Goal: Use online tool/utility: Utilize a website feature to perform a specific function

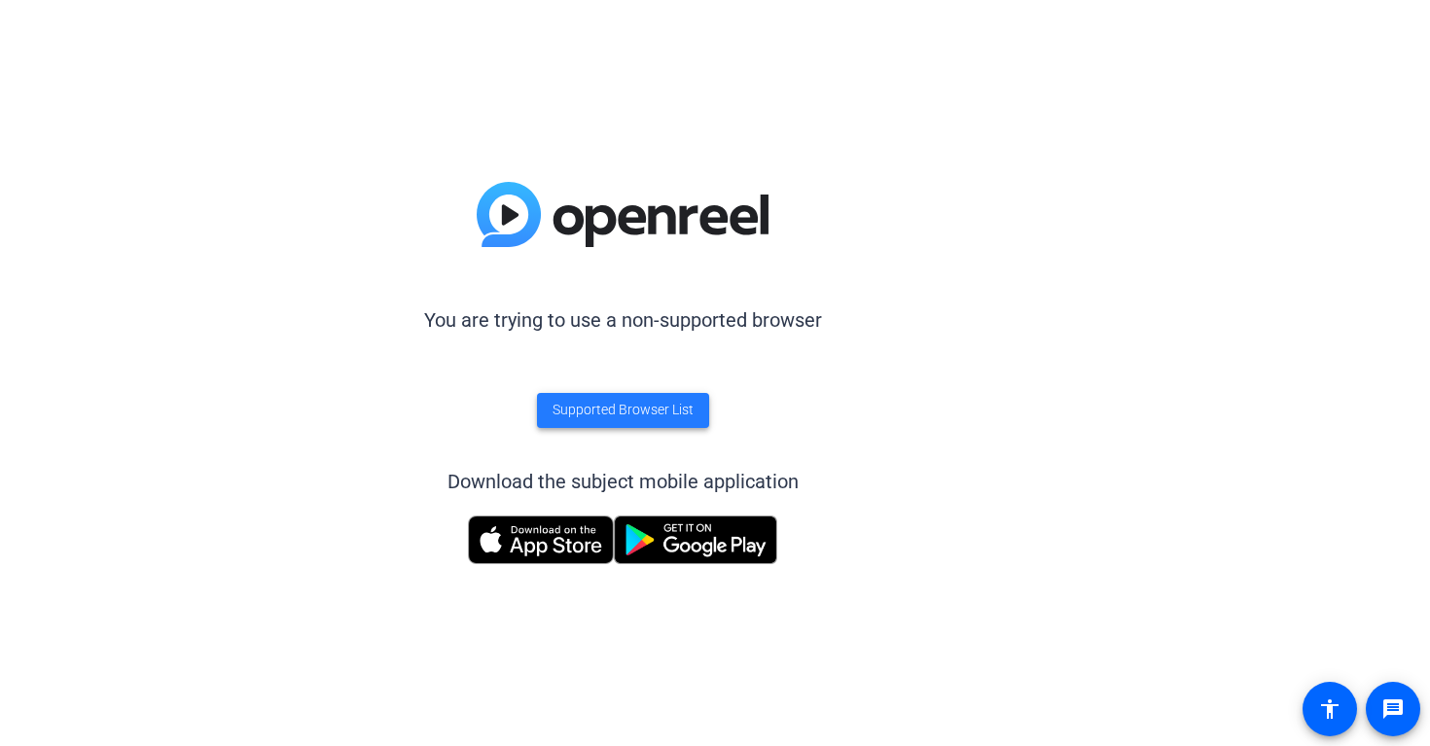
click at [642, 404] on span "Supported Browser List" at bounding box center [623, 410] width 141 height 20
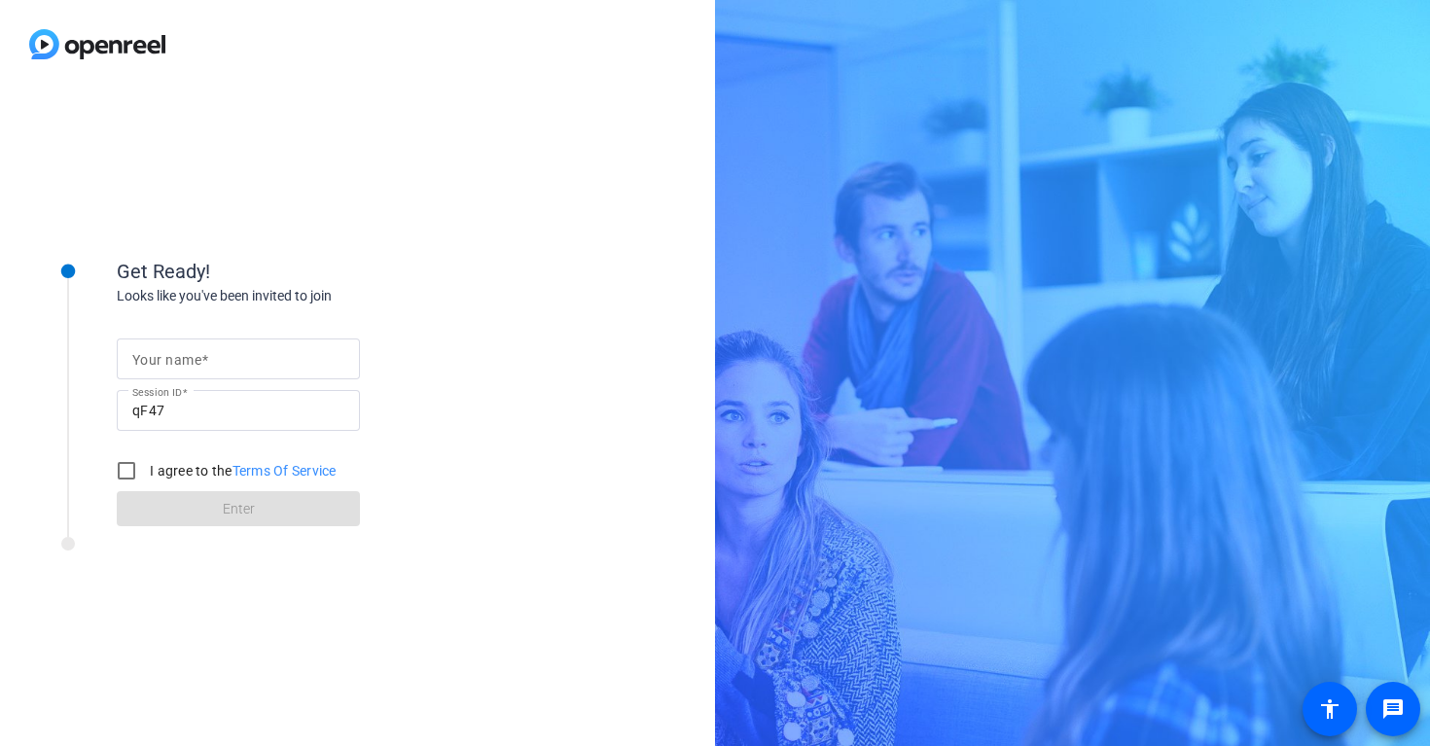
click at [223, 354] on input "Your name" at bounding box center [238, 358] width 212 height 23
type input "n"
type input "[PERSON_NAME]"
click at [121, 469] on input "I agree to the Terms Of Service" at bounding box center [126, 470] width 39 height 39
checkbox input "true"
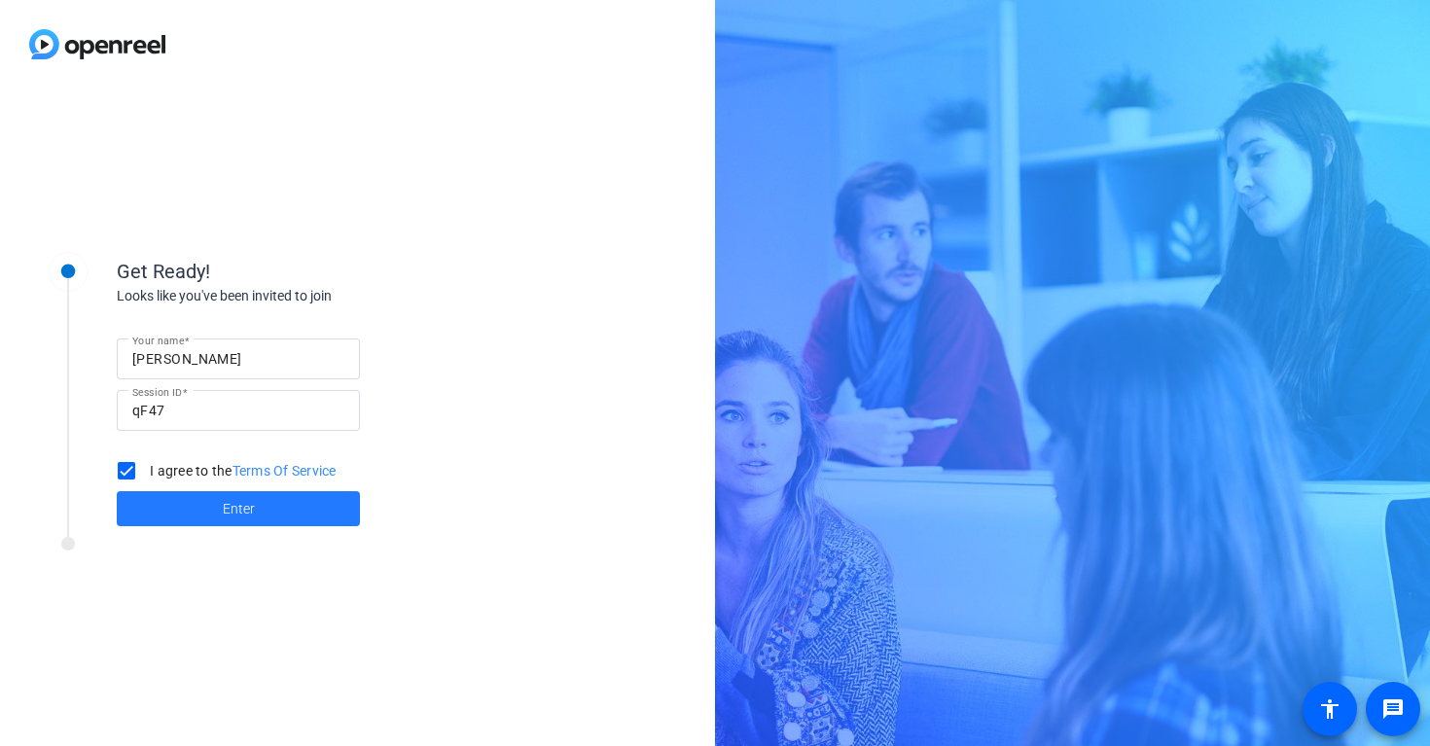
click at [169, 515] on span at bounding box center [238, 508] width 243 height 47
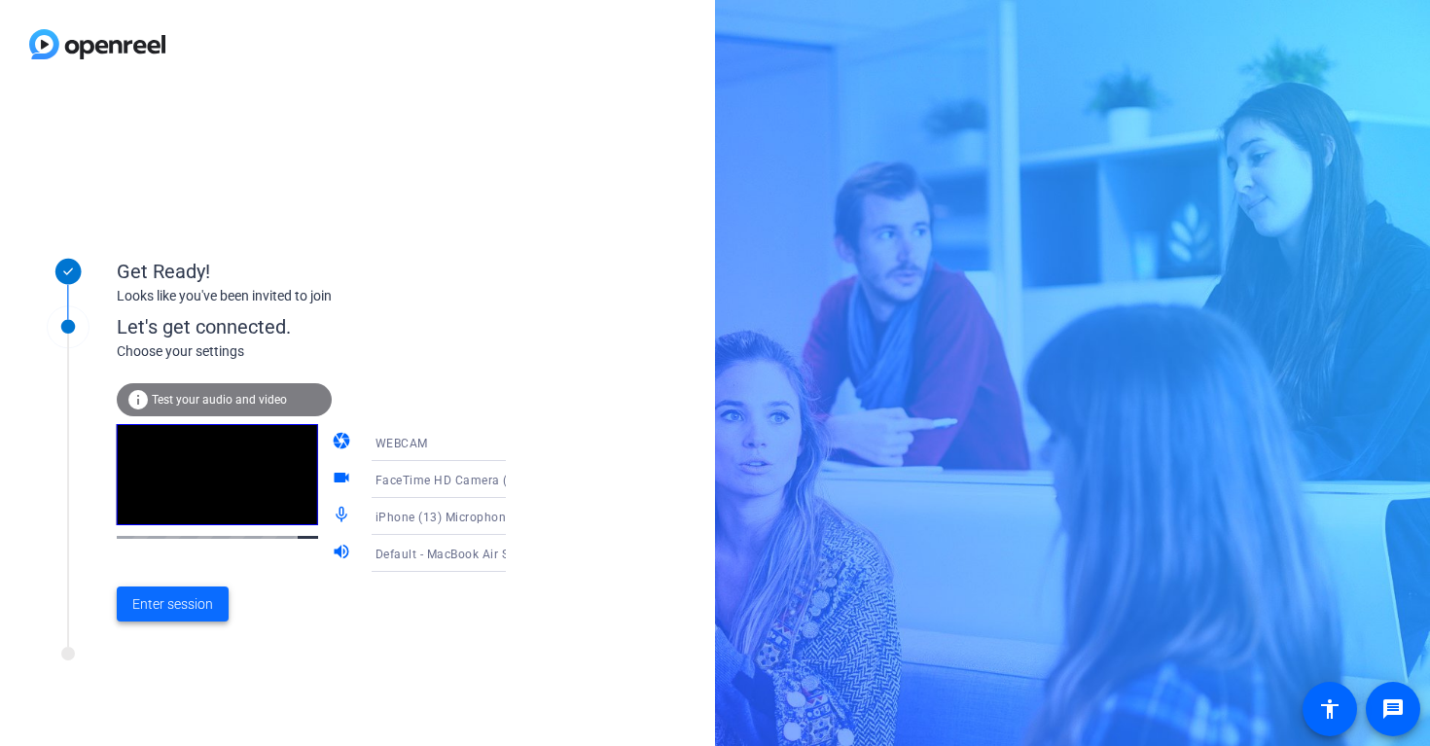
click at [181, 606] on span "Enter session" at bounding box center [172, 604] width 81 height 20
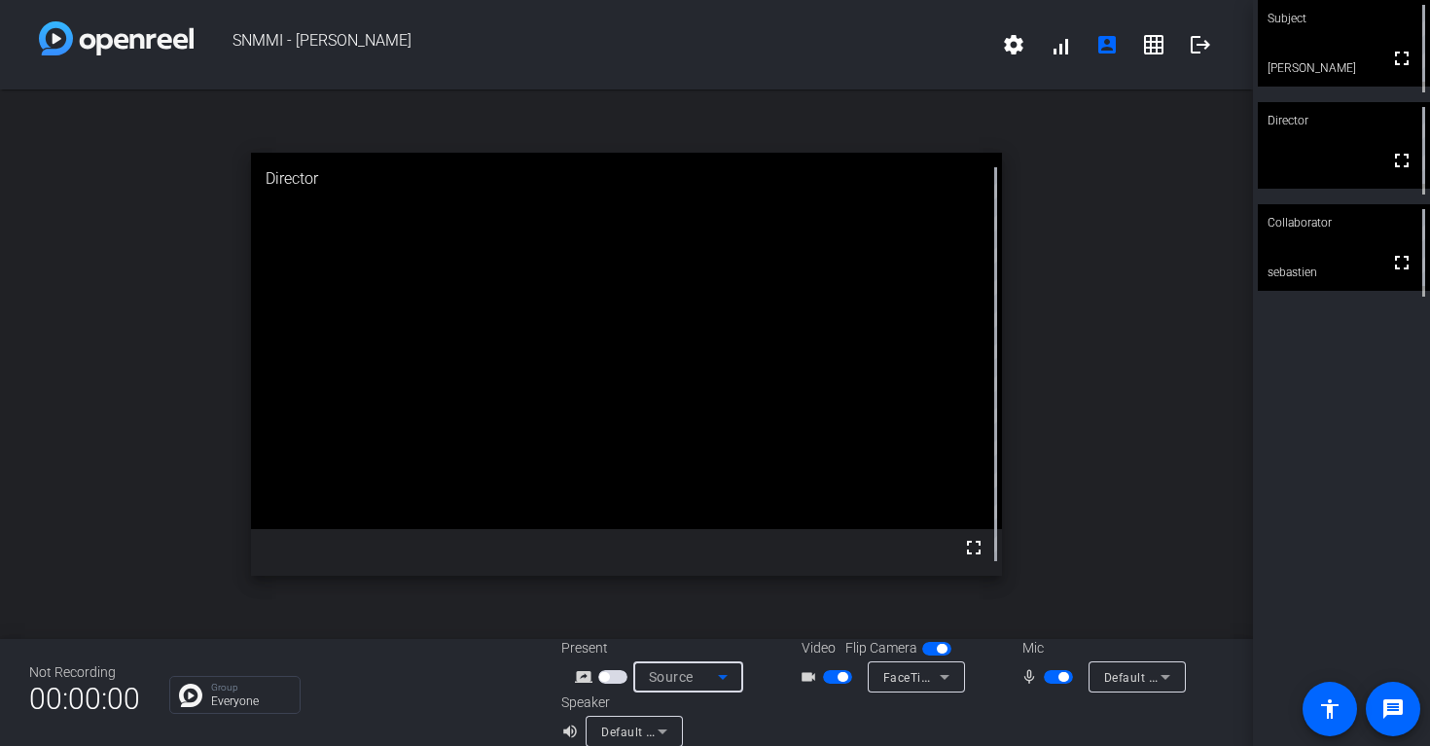
click at [664, 682] on span "Source" at bounding box center [671, 677] width 45 height 16
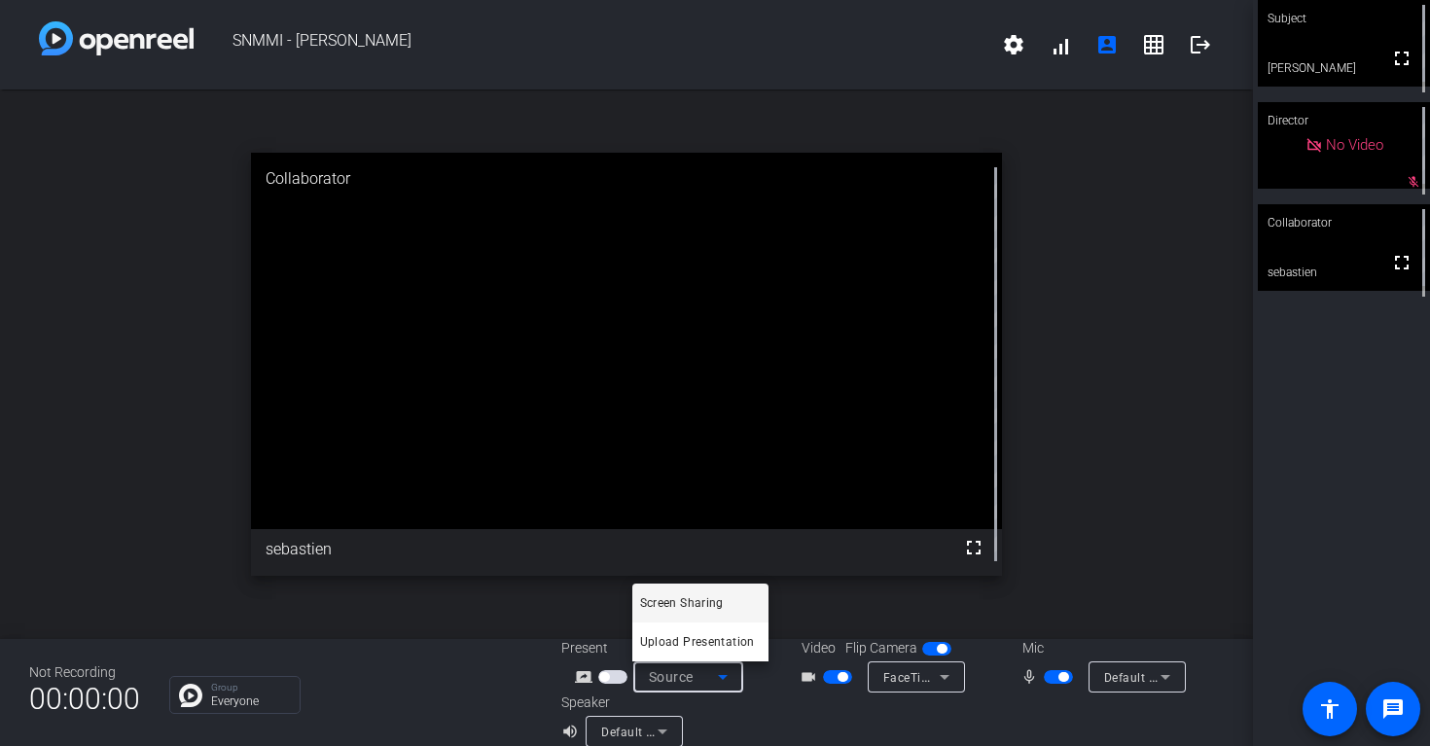
click at [1100, 551] on div at bounding box center [715, 373] width 1430 height 746
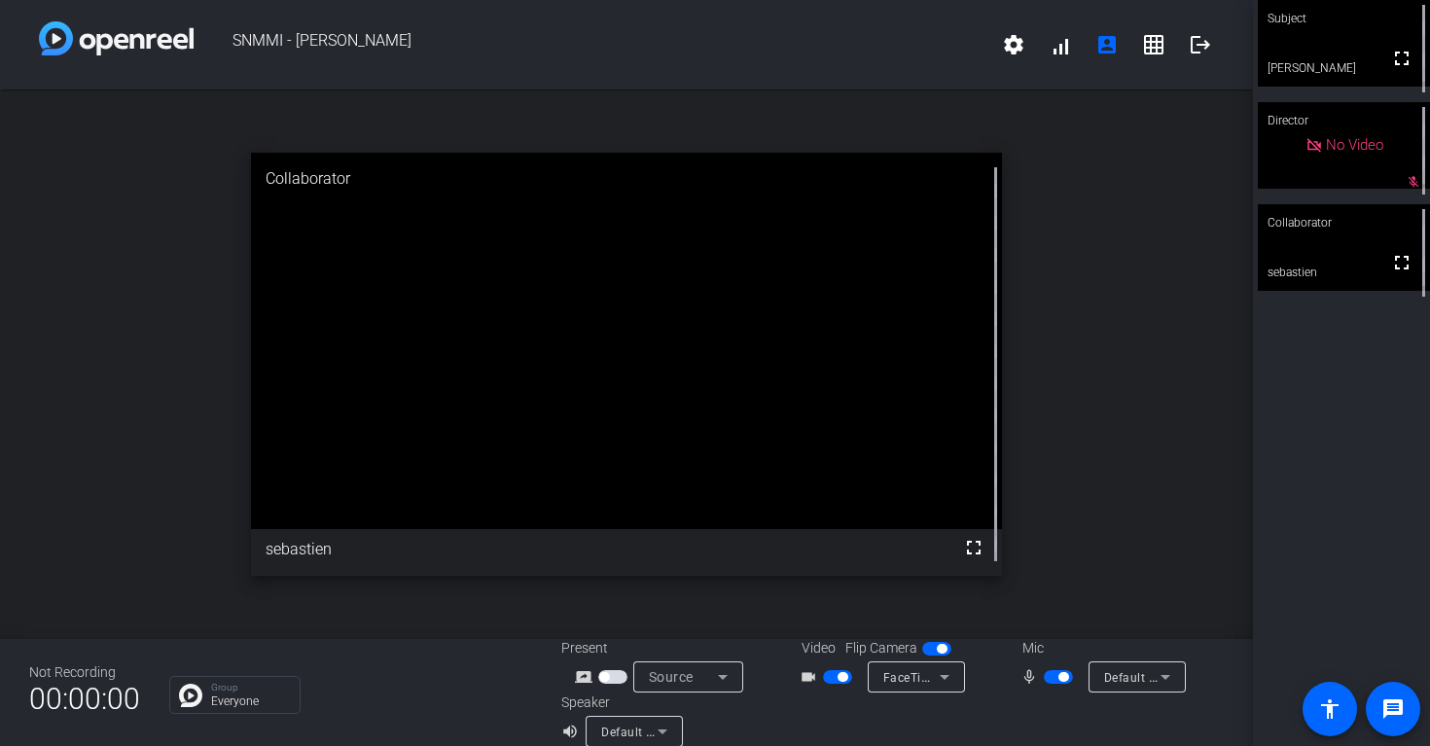
click at [723, 684] on icon at bounding box center [722, 676] width 23 height 23
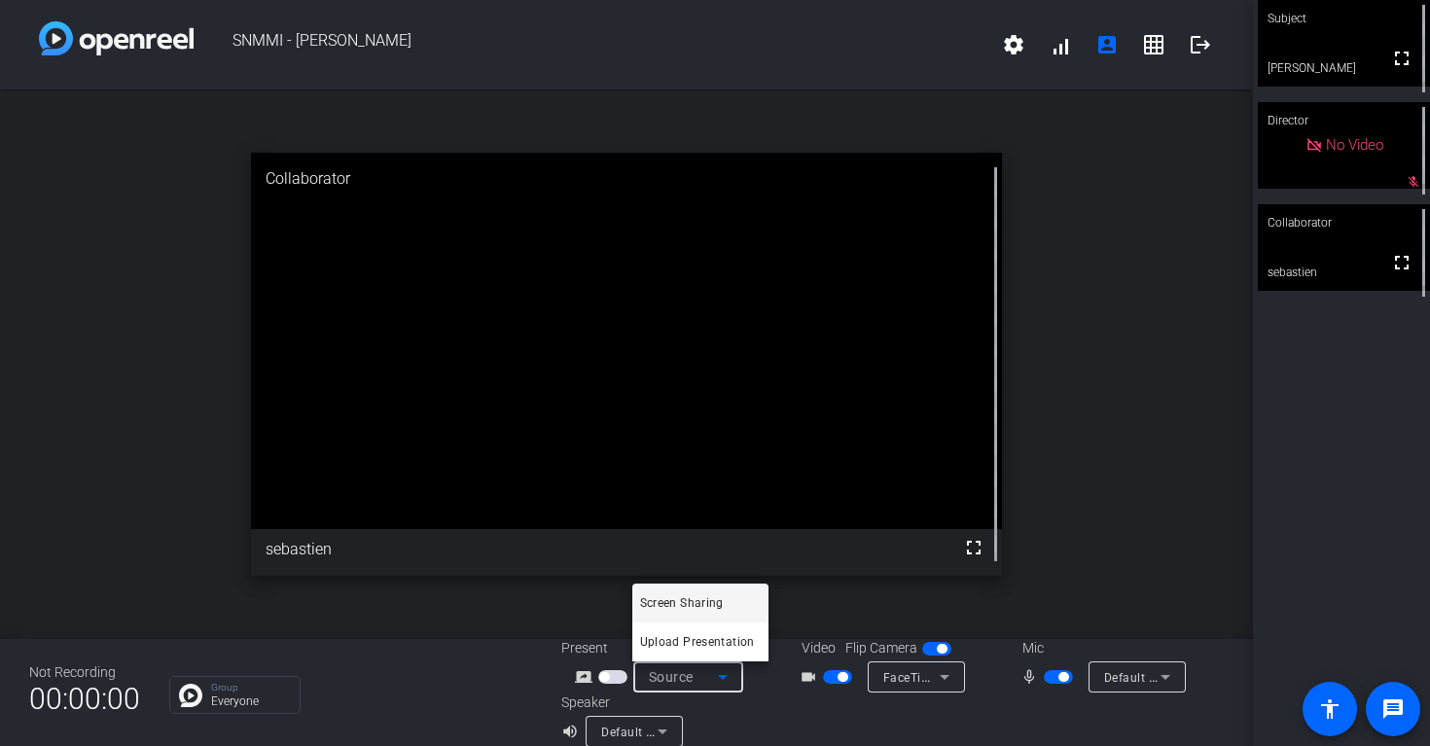
click at [609, 679] on div at bounding box center [715, 373] width 1430 height 746
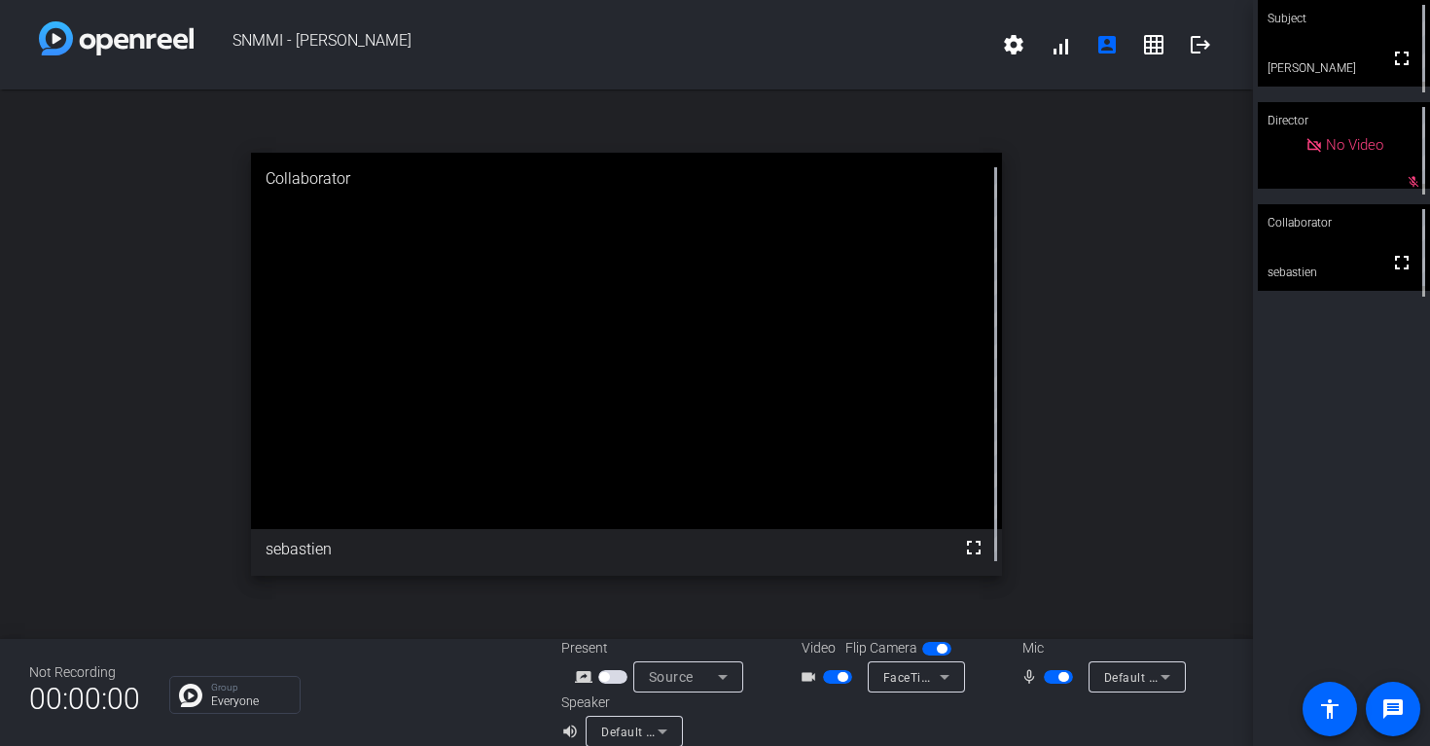
click at [608, 675] on span "button" at bounding box center [612, 677] width 29 height 14
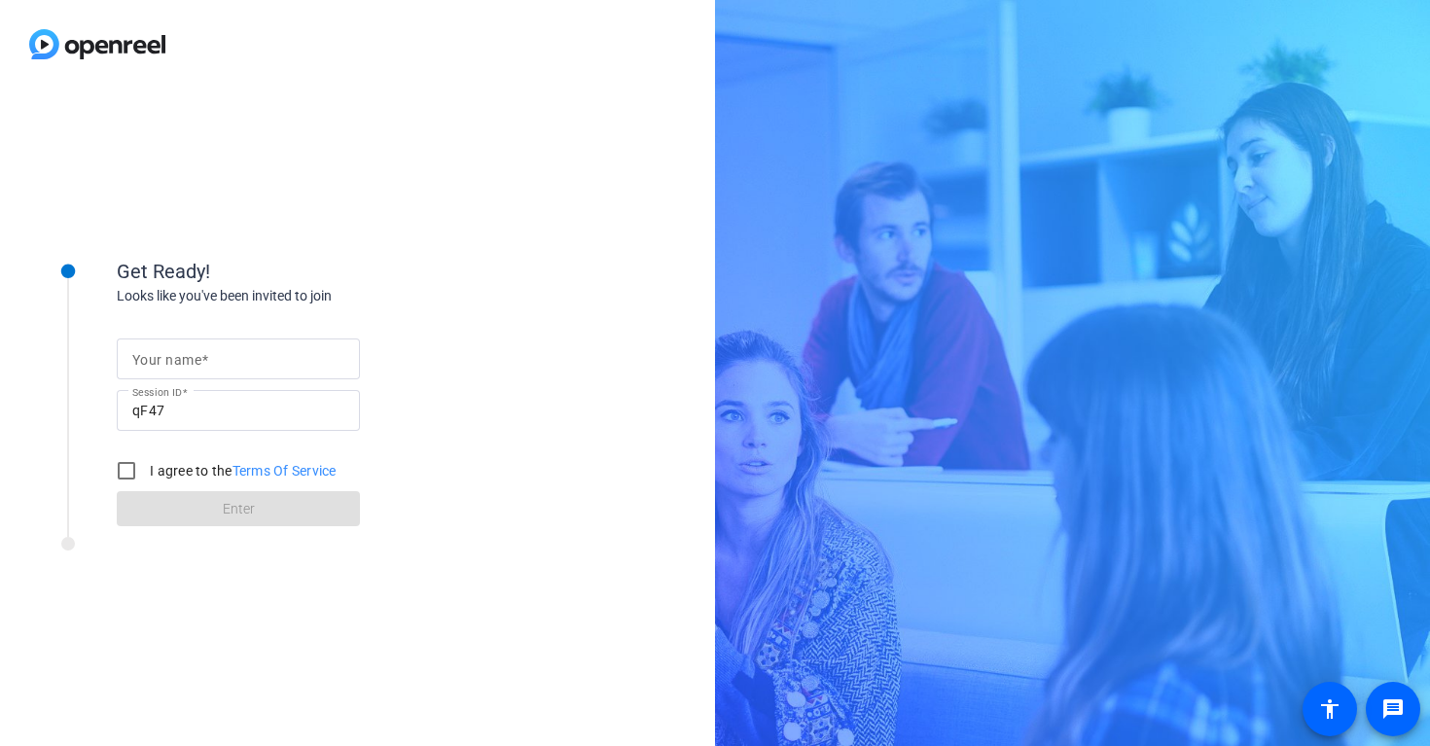
click at [339, 357] on input "Your name" at bounding box center [238, 358] width 212 height 23
type input "[PERSON_NAME]"
click at [127, 471] on input "I agree to the Terms Of Service" at bounding box center [126, 470] width 39 height 39
checkbox input "true"
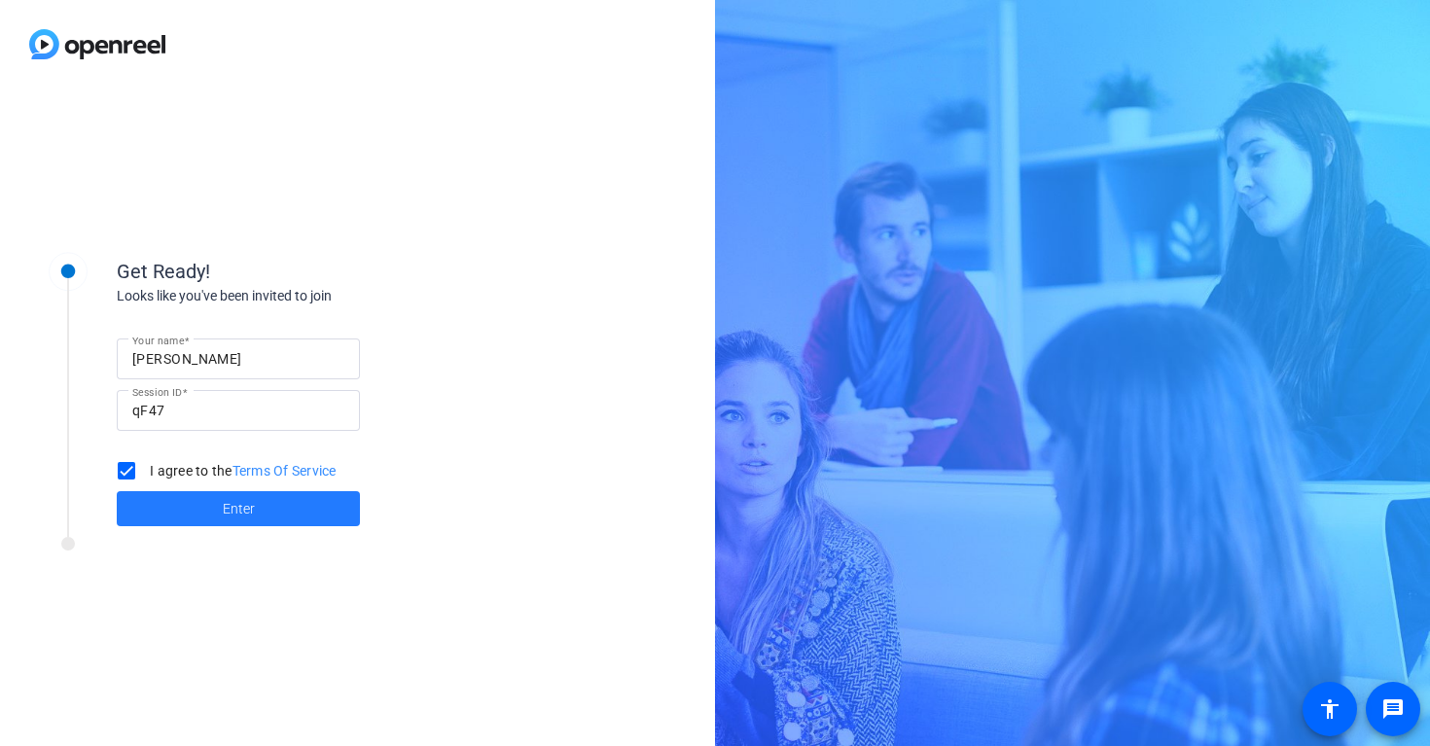
click at [152, 493] on span at bounding box center [238, 508] width 243 height 47
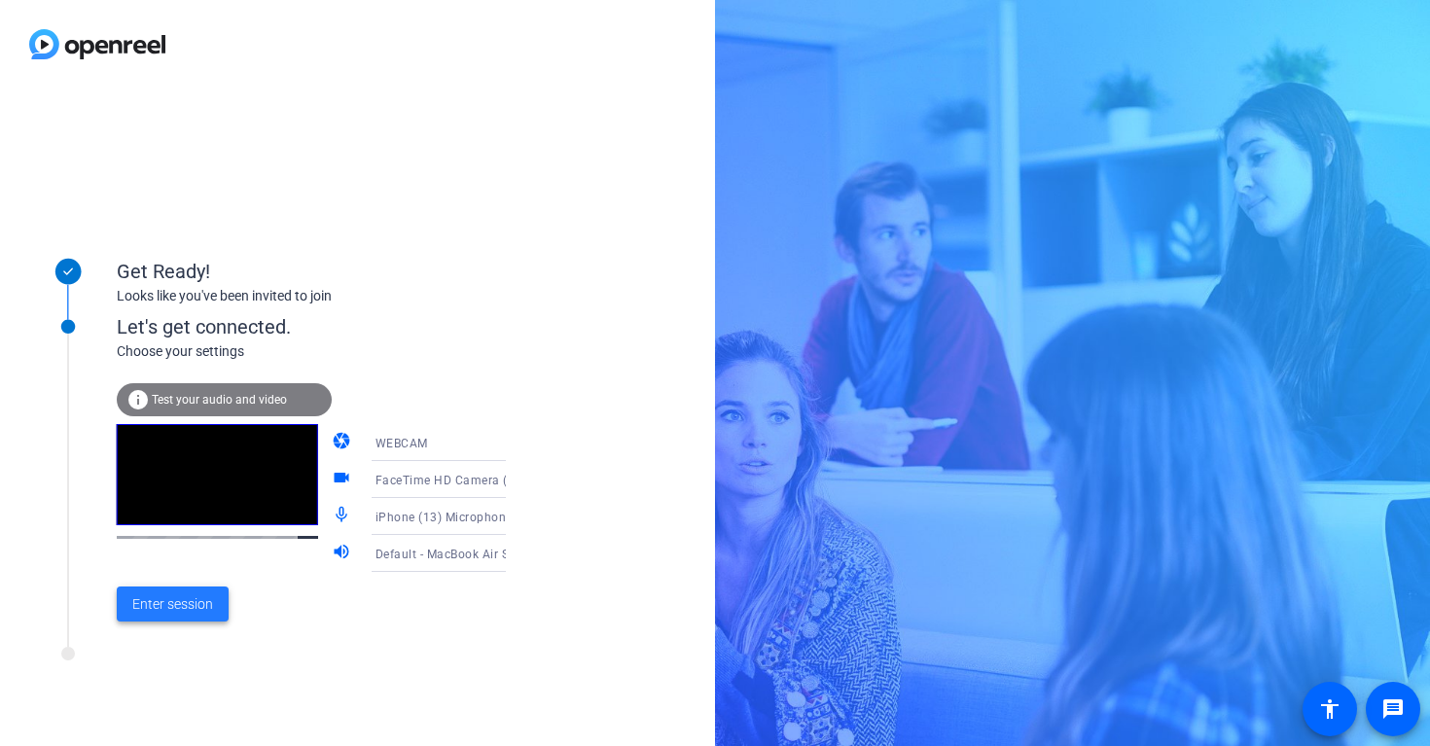
click at [185, 603] on span "Enter session" at bounding box center [172, 604] width 81 height 20
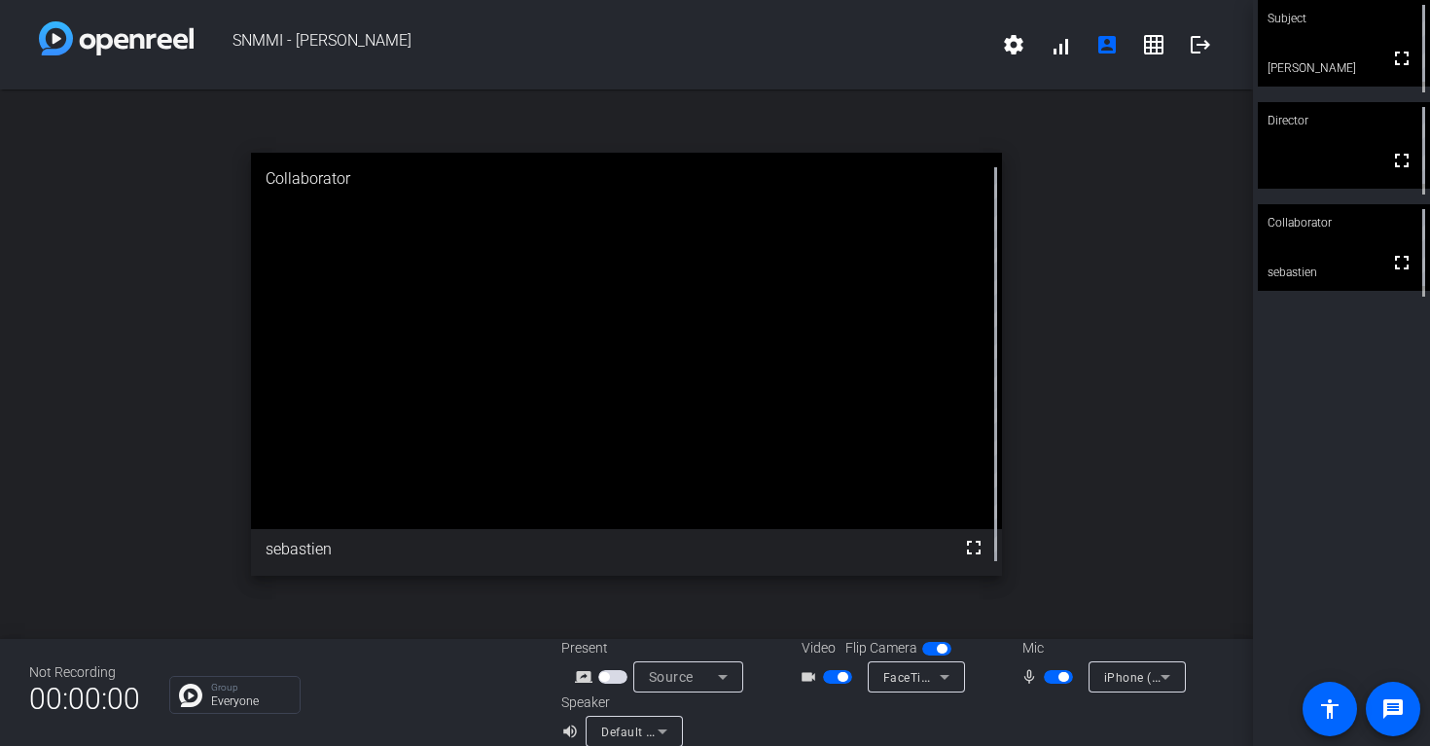
click at [727, 676] on icon at bounding box center [722, 676] width 23 height 23
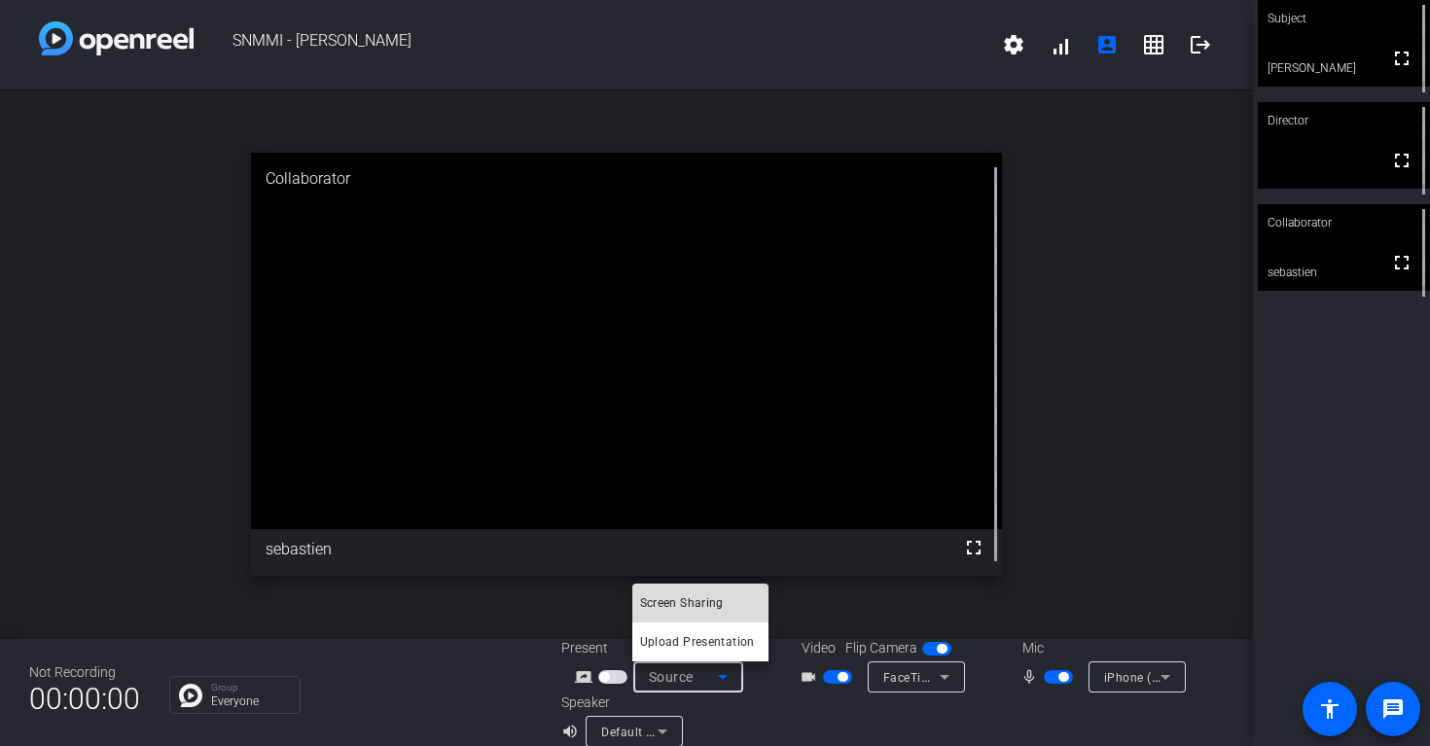
click at [712, 595] on span "Screen Sharing" at bounding box center [682, 602] width 84 height 23
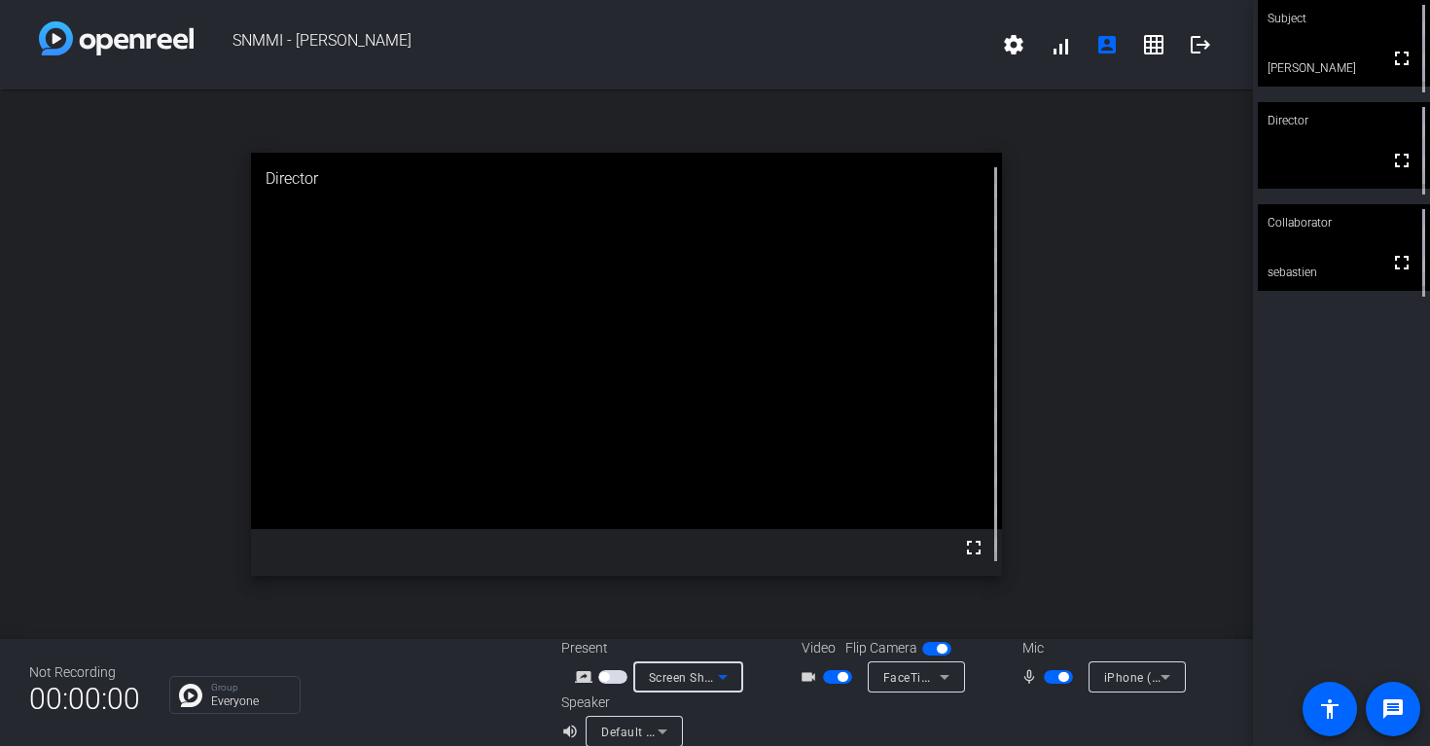
scroll to position [22, 0]
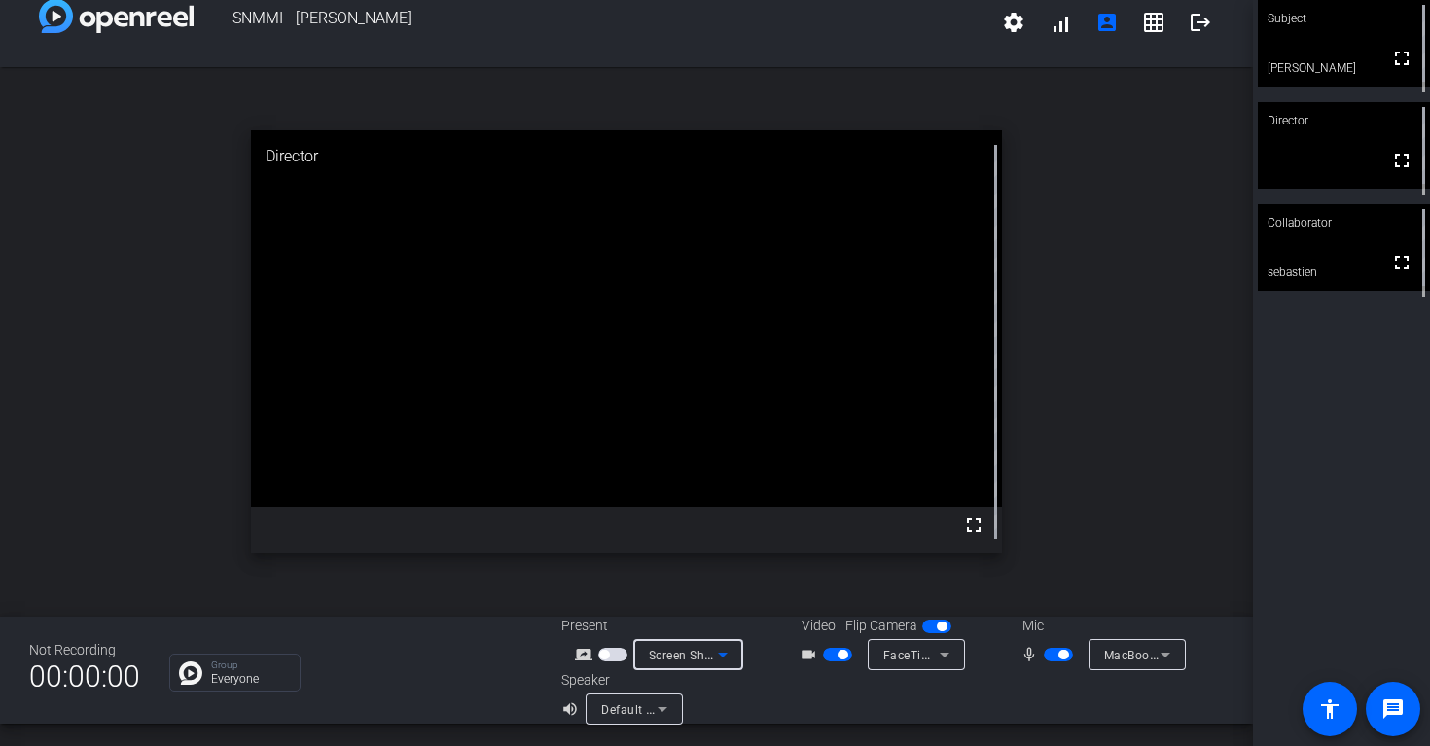
click at [720, 651] on icon at bounding box center [722, 654] width 23 height 23
click at [702, 575] on span "Screen Sharing" at bounding box center [682, 580] width 84 height 23
click at [721, 656] on icon at bounding box center [723, 655] width 10 height 5
click at [713, 575] on span "Screen Sharing" at bounding box center [682, 580] width 84 height 23
click at [700, 655] on span "Screen Sharing" at bounding box center [692, 655] width 86 height 16
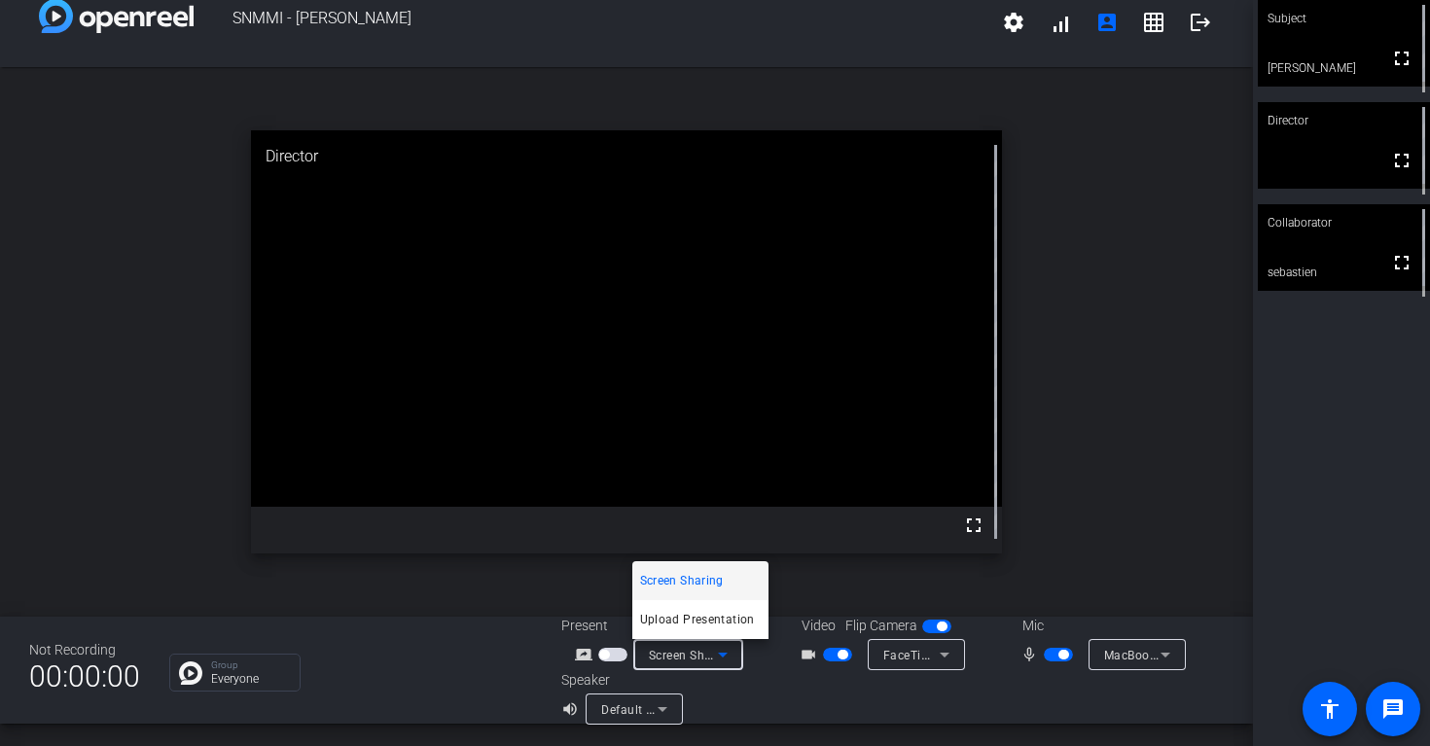
click at [711, 710] on div at bounding box center [715, 373] width 1430 height 746
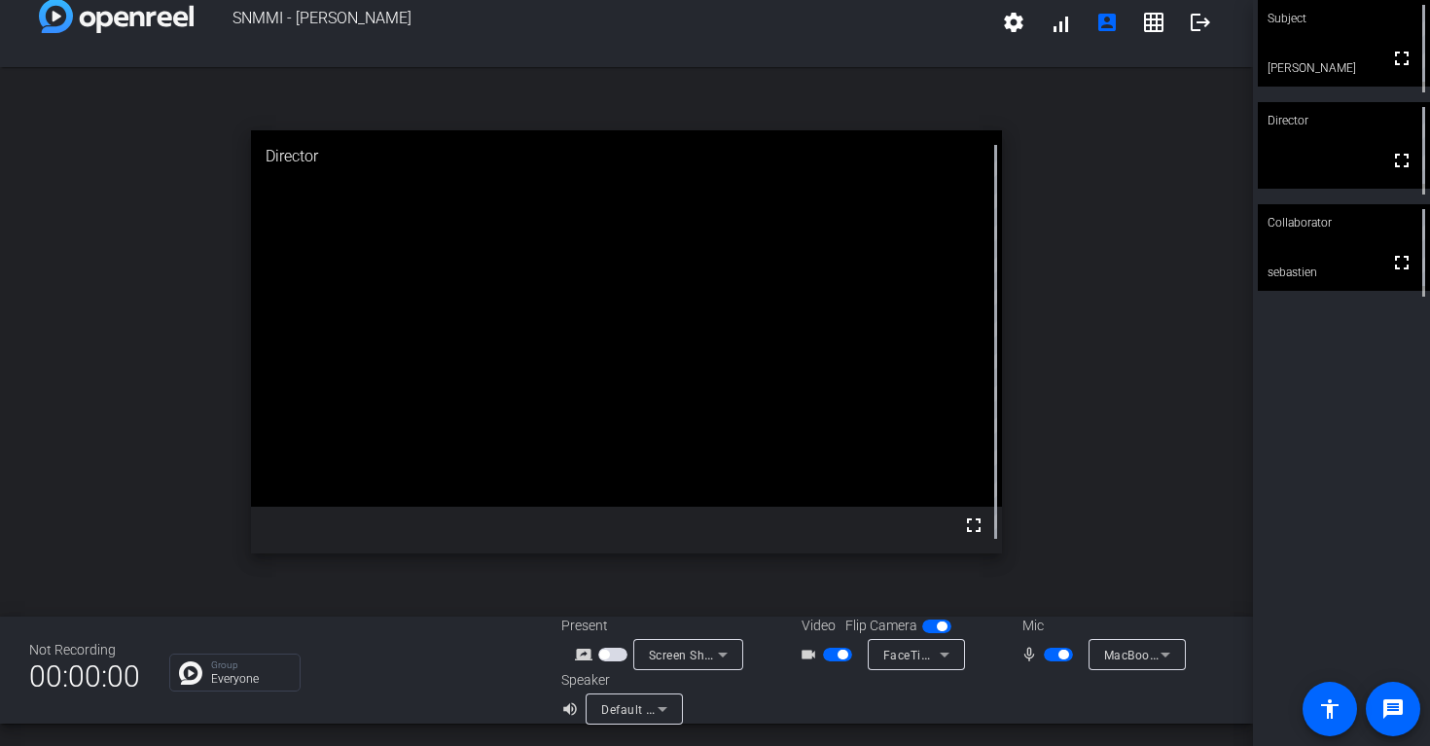
click at [722, 654] on icon at bounding box center [723, 655] width 10 height 5
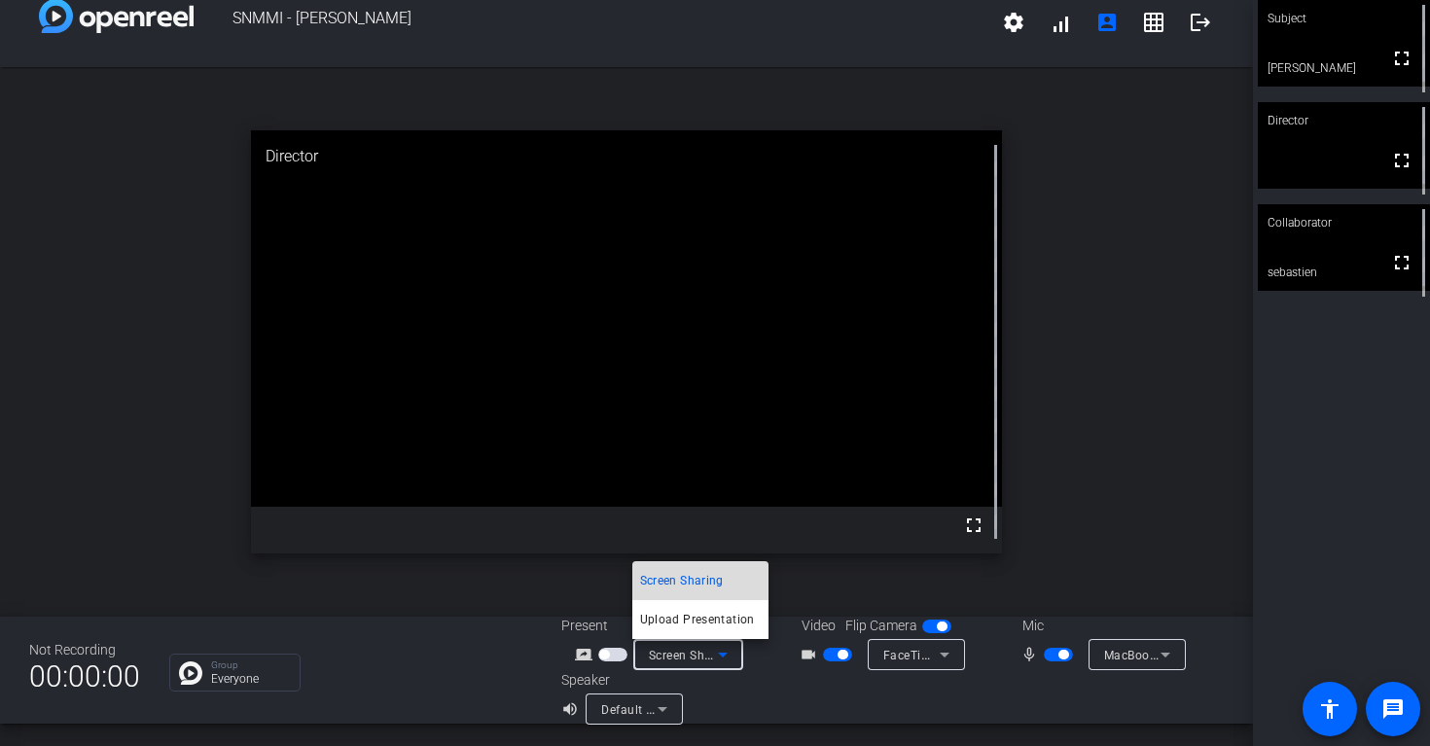
click at [701, 565] on mat-option "Screen Sharing" at bounding box center [700, 580] width 136 height 39
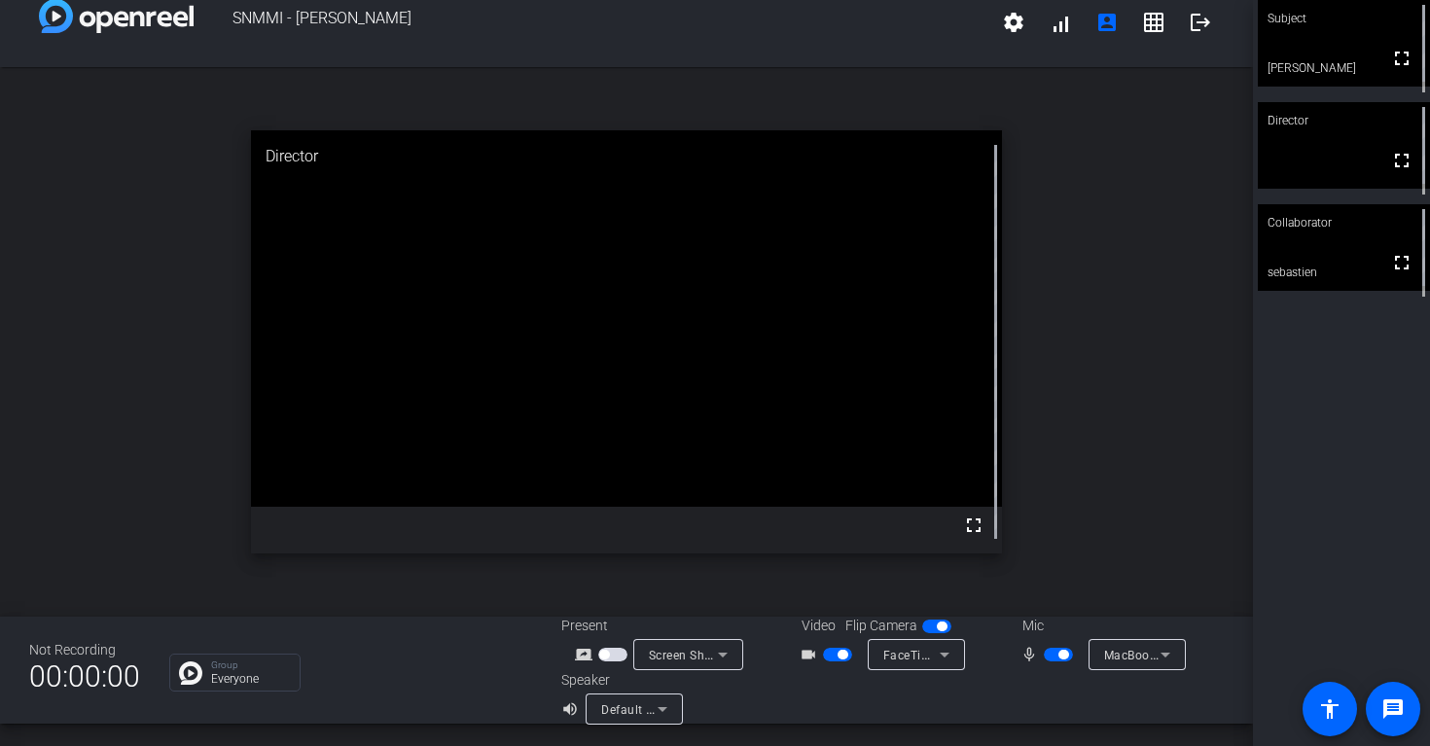
click at [608, 656] on span "button" at bounding box center [604, 655] width 10 height 10
click at [1095, 365] on div "open_in_new Collaborator fullscreen sebastien" at bounding box center [626, 342] width 1253 height 550
click at [1205, 23] on mat-icon "logout" at bounding box center [1200, 22] width 23 height 23
